Goal: Information Seeking & Learning: Learn about a topic

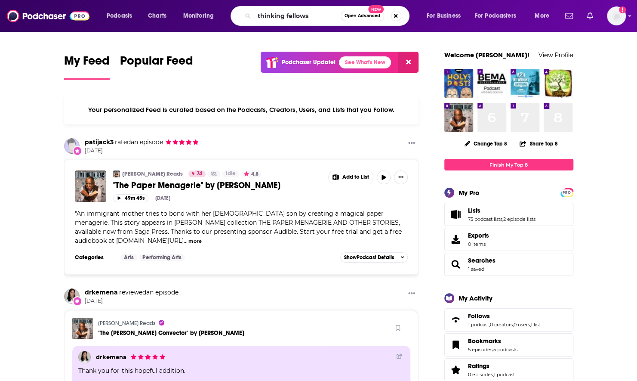
type input "thinking fellows"
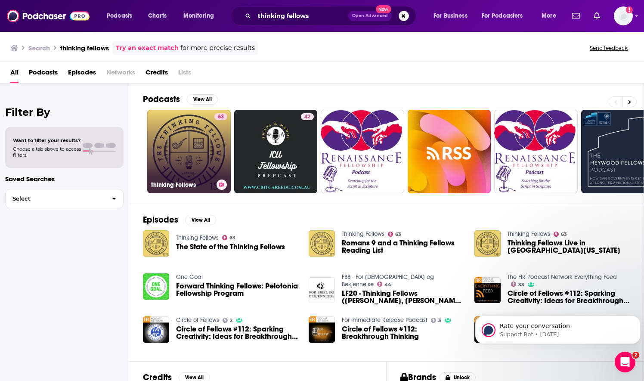
click at [199, 147] on link "63 Thinking Fellows" at bounding box center [188, 151] width 83 height 83
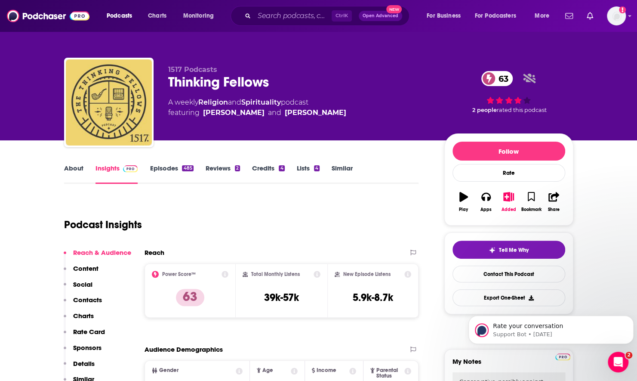
click at [159, 172] on link "Episodes 485" at bounding box center [171, 174] width 43 height 20
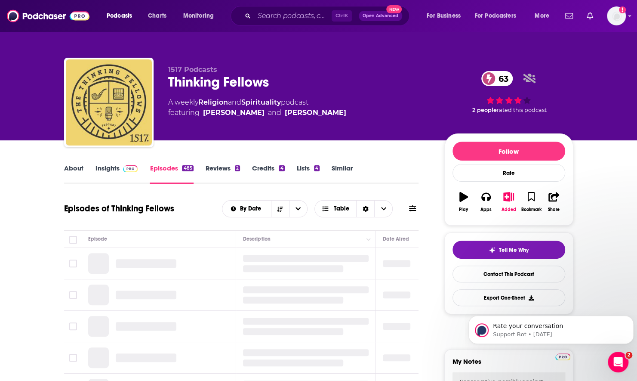
click at [414, 210] on icon at bounding box center [412, 208] width 7 height 6
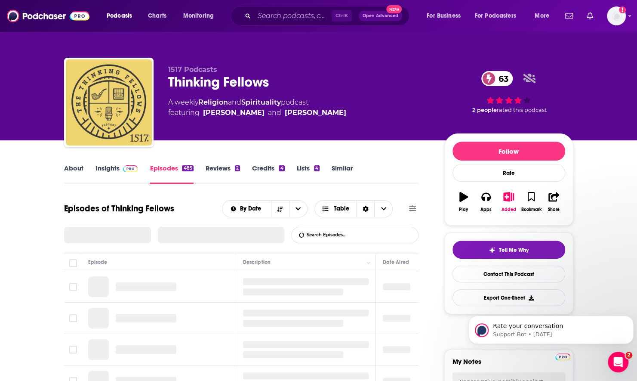
click at [345, 229] on input "List Search Input" at bounding box center [337, 234] width 90 height 15
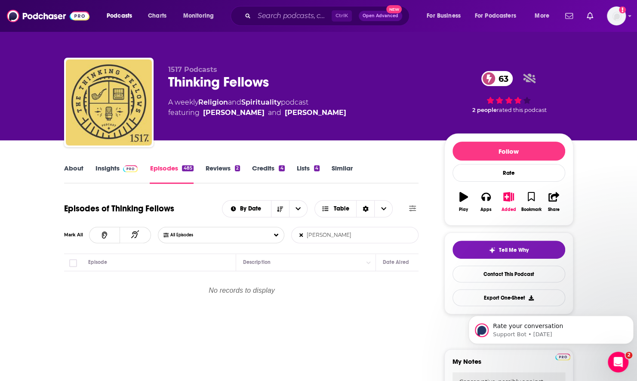
type input "[PERSON_NAME]"
click at [280, 14] on input "Search podcasts, credits, & more..." at bounding box center [292, 16] width 77 height 14
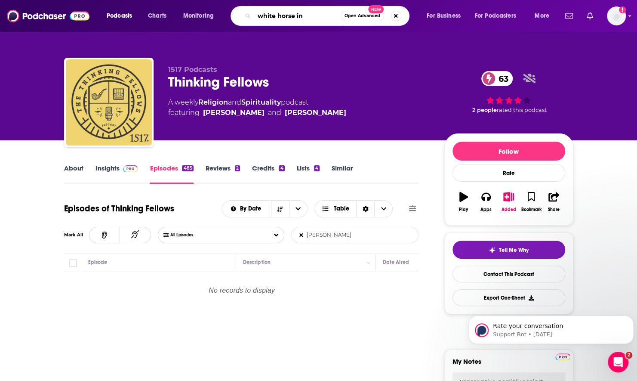
type input "white horse inn"
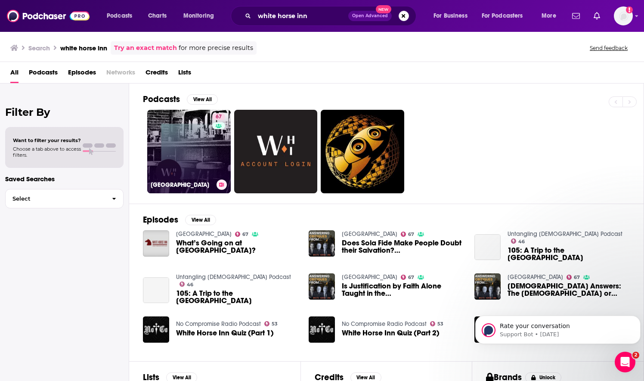
click at [197, 144] on link "67 [GEOGRAPHIC_DATA]" at bounding box center [188, 151] width 83 height 83
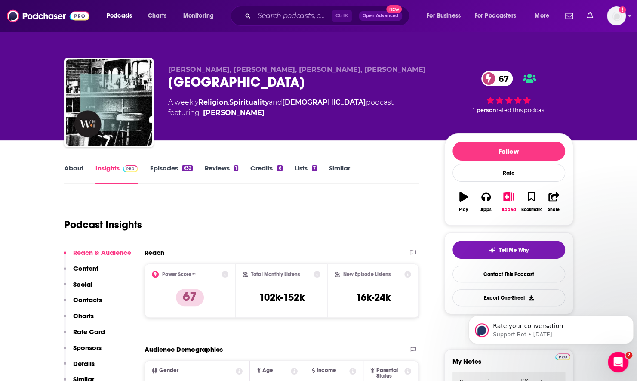
click at [174, 169] on link "Episodes 632" at bounding box center [171, 174] width 43 height 20
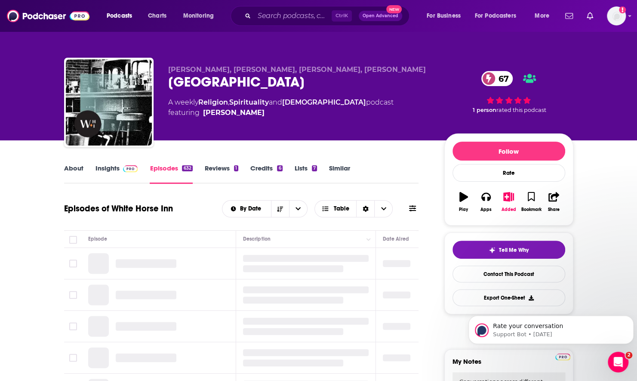
click at [410, 207] on icon at bounding box center [412, 208] width 7 height 6
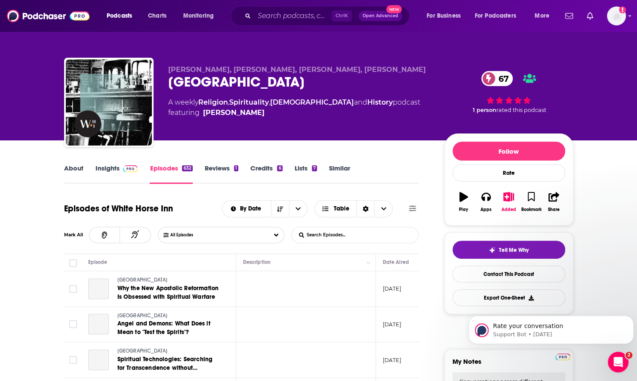
click at [366, 231] on input "List Search Input" at bounding box center [337, 234] width 90 height 15
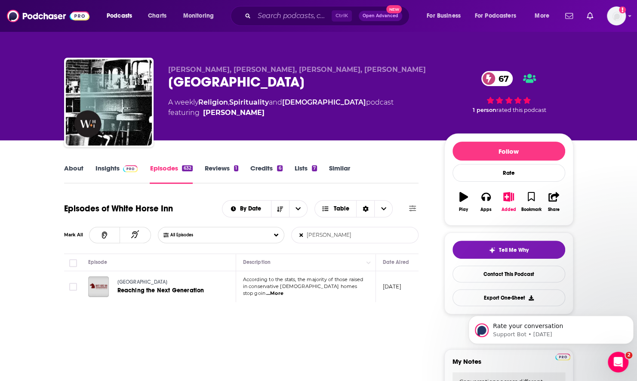
type input "[PERSON_NAME]"
click at [284, 293] on span "...More" at bounding box center [274, 293] width 17 height 7
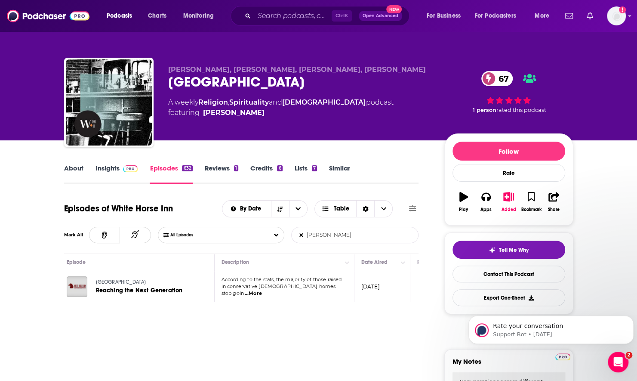
scroll to position [0, 22]
click at [261, 290] on span "...More" at bounding box center [252, 293] width 17 height 7
